Goal: Task Accomplishment & Management: Manage account settings

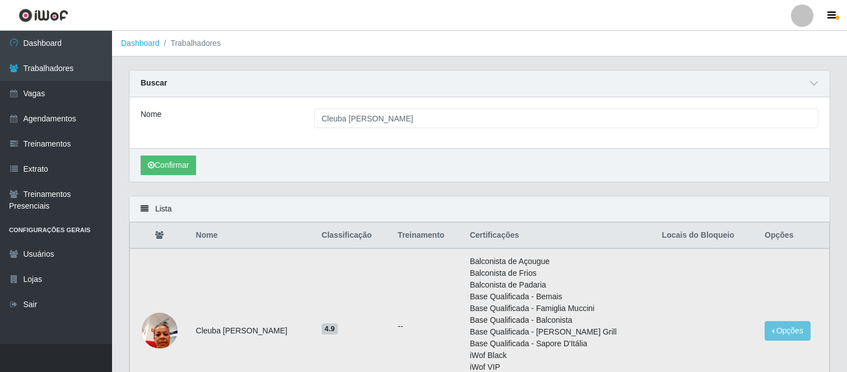
scroll to position [116, 0]
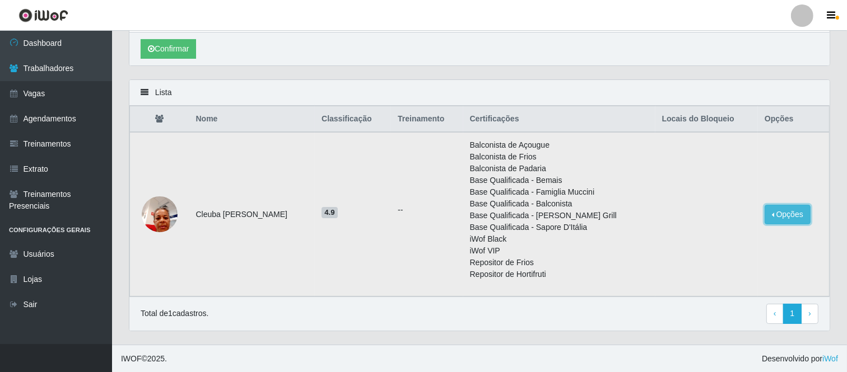
click at [781, 215] on button "Opções" at bounding box center [787, 215] width 46 height 20
click at [724, 216] on button "Bloquear - Empresa" at bounding box center [718, 218] width 90 height 24
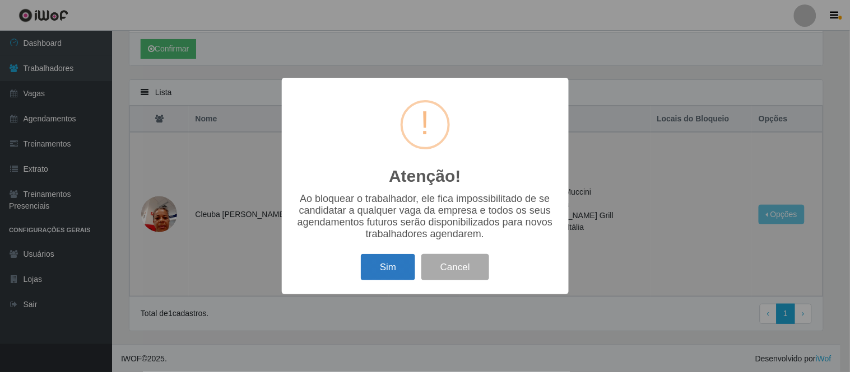
click at [385, 269] on button "Sim" at bounding box center [388, 267] width 54 height 26
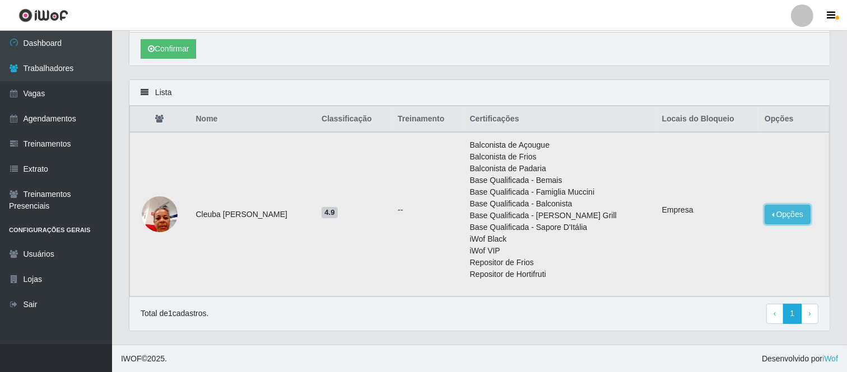
click at [770, 217] on button "Opções" at bounding box center [787, 215] width 46 height 20
click at [715, 160] on td "Empresa" at bounding box center [706, 214] width 102 height 165
click at [147, 98] on div "Lista" at bounding box center [479, 93] width 700 height 26
click at [146, 95] on icon at bounding box center [145, 92] width 8 height 8
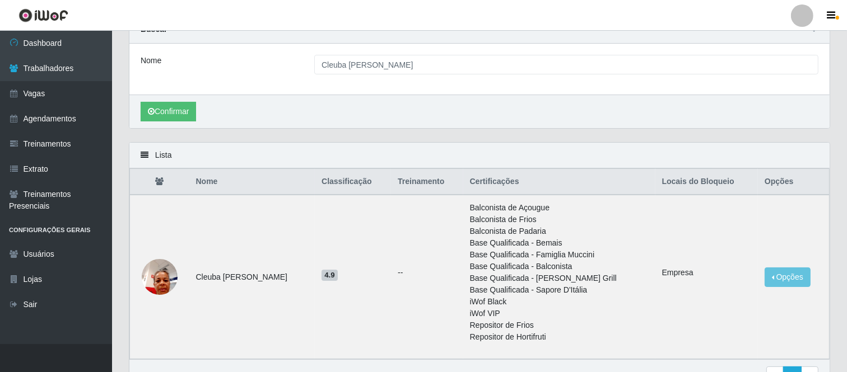
scroll to position [0, 0]
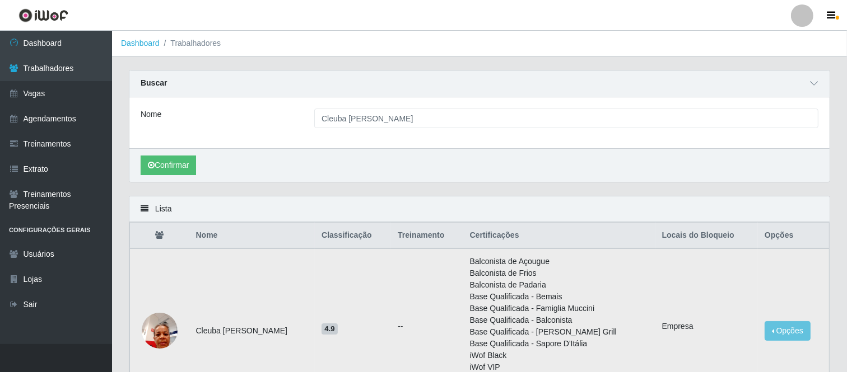
click at [239, 334] on td "Cleuba [PERSON_NAME]" at bounding box center [252, 331] width 126 height 165
click at [170, 328] on img at bounding box center [160, 331] width 36 height 48
click at [45, 143] on link "Treinamentos" at bounding box center [56, 144] width 112 height 25
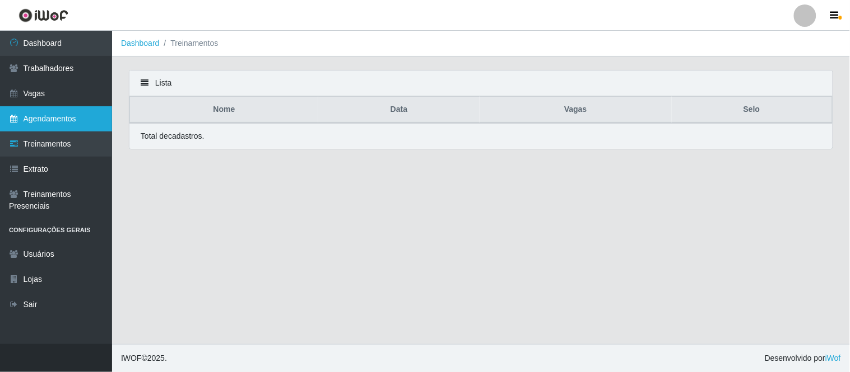
click at [42, 118] on link "Agendamentos" at bounding box center [56, 118] width 112 height 25
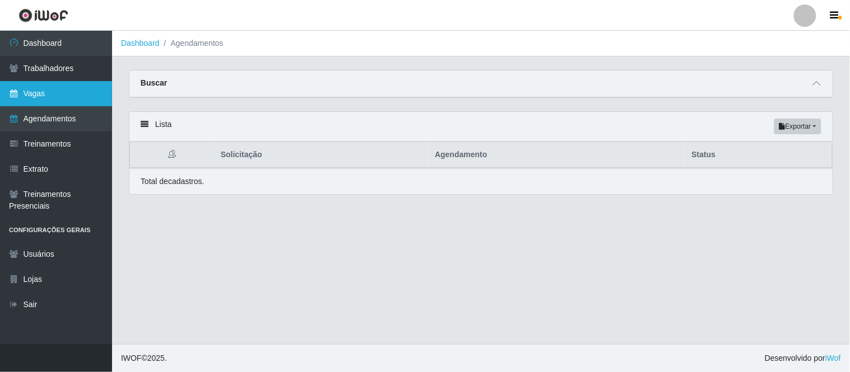
click at [42, 97] on link "Vagas" at bounding box center [56, 93] width 112 height 25
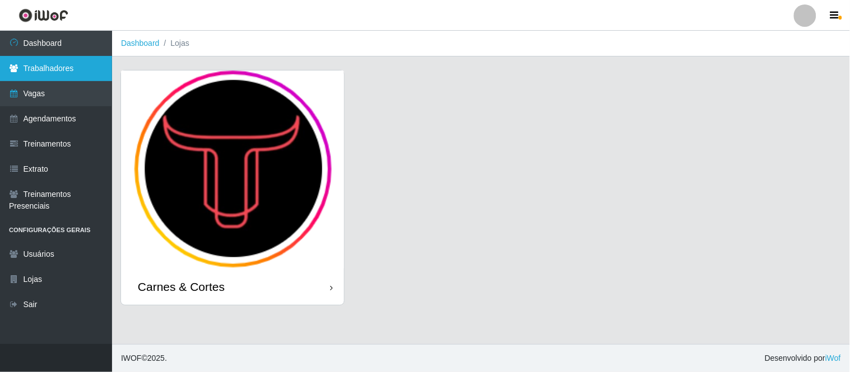
click at [42, 74] on link "Trabalhadores" at bounding box center [56, 68] width 112 height 25
